Goal: Complete application form

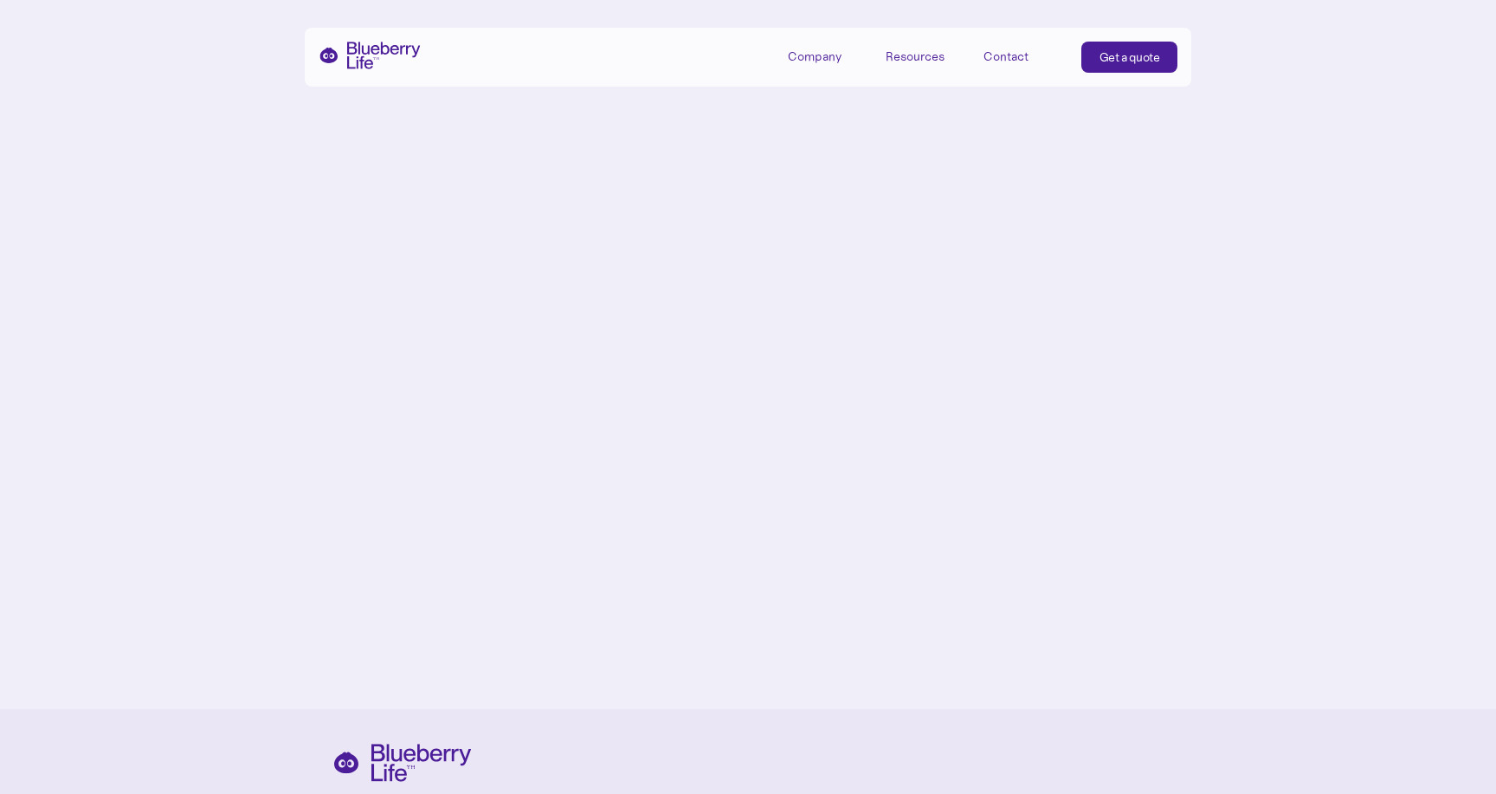
scroll to position [8089, 0]
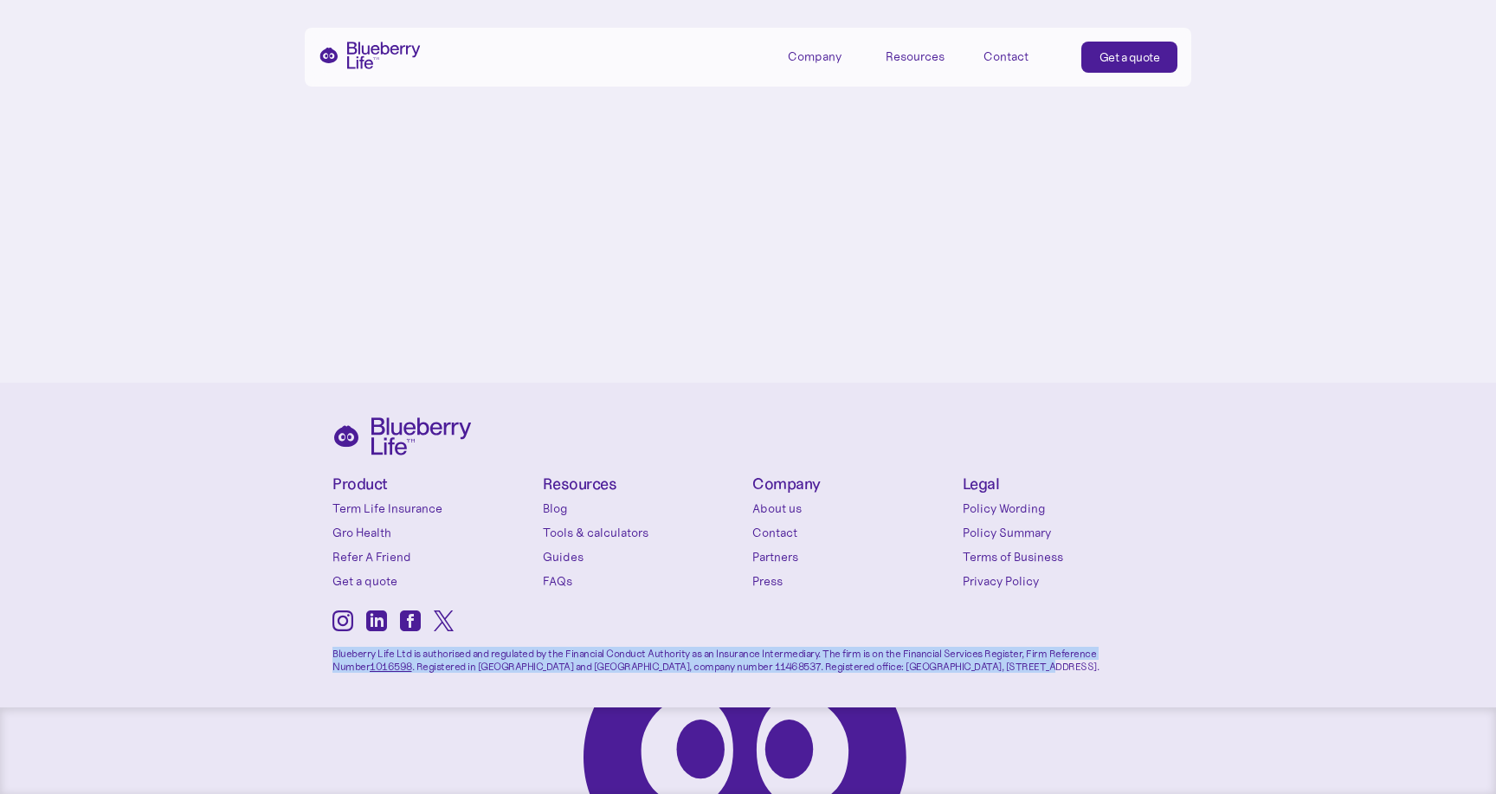
drag, startPoint x: 333, startPoint y: 653, endPoint x: 933, endPoint y: 662, distance: 601.0
click at [933, 662] on p "Blueberry Life Ltd is authorised and regulated by the Financial Conduct Authori…" at bounding box center [748, 654] width 831 height 37
copy p "Blueberry Life Ltd is authorised and regulated by the Financial Conduct Authori…"
